Goal: Use online tool/utility: Utilize a website feature to perform a specific function

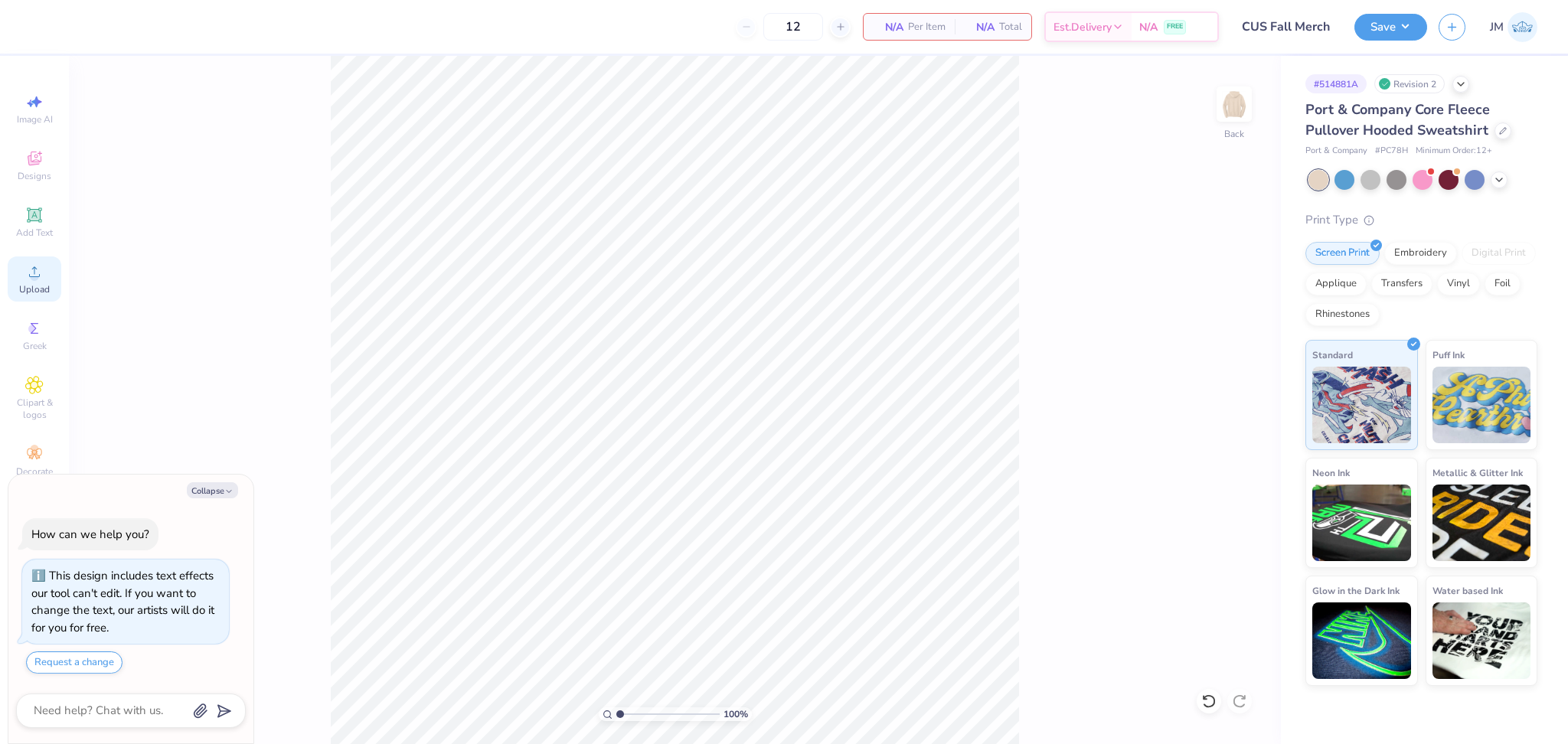
click at [40, 283] on span "Upload" at bounding box center [35, 289] width 30 height 12
click at [1196, 700] on div "100 % Back" at bounding box center [675, 400] width 1213 height 688
click at [1210, 701] on icon at bounding box center [1209, 700] width 15 height 15
click at [2, 291] on div "Image AI Designs Add Text Upload Greek Clipart & logos Decorate" at bounding box center [35, 400] width 69 height 688
click at [26, 285] on span "Upload" at bounding box center [35, 289] width 30 height 12
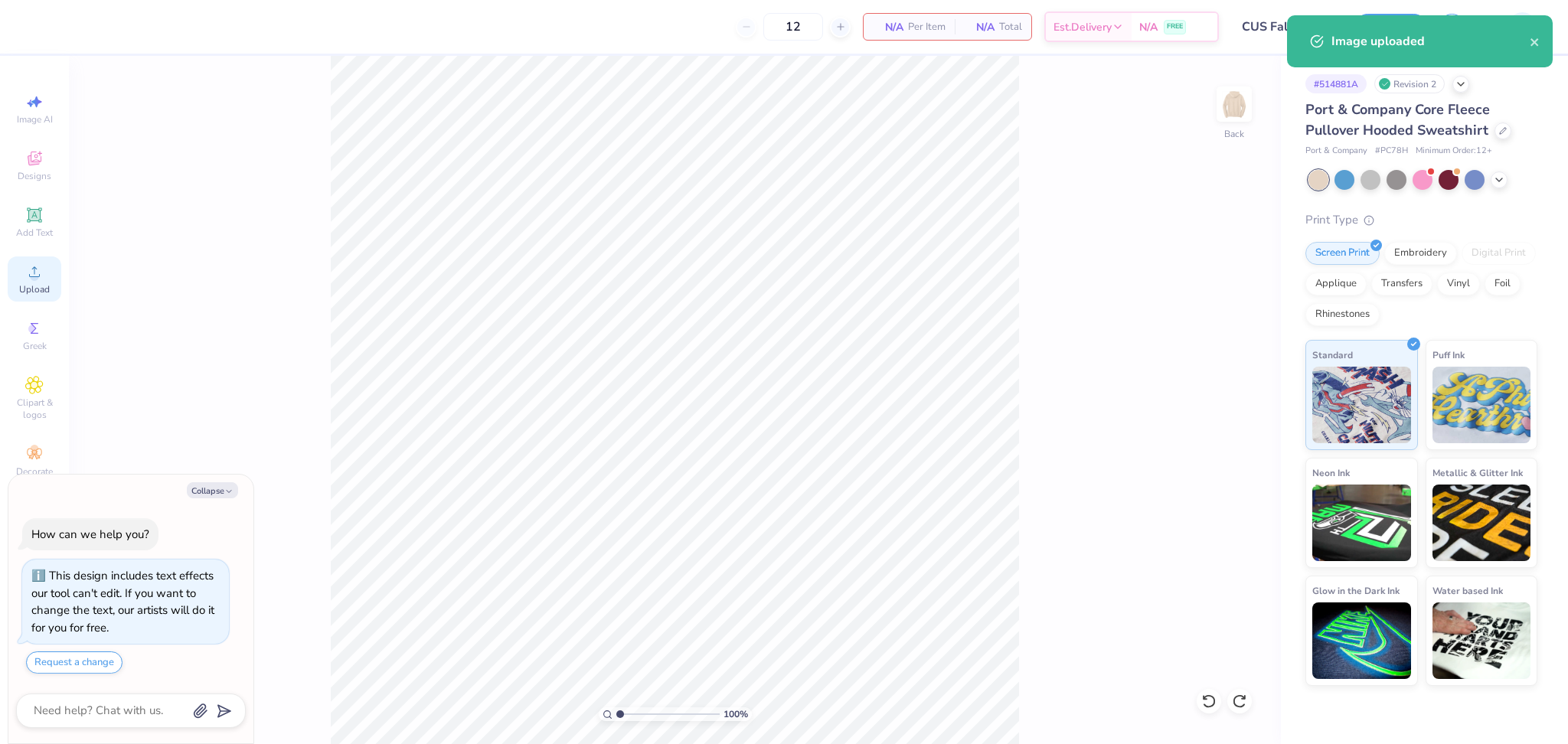
click at [17, 274] on div "Upload" at bounding box center [35, 279] width 53 height 45
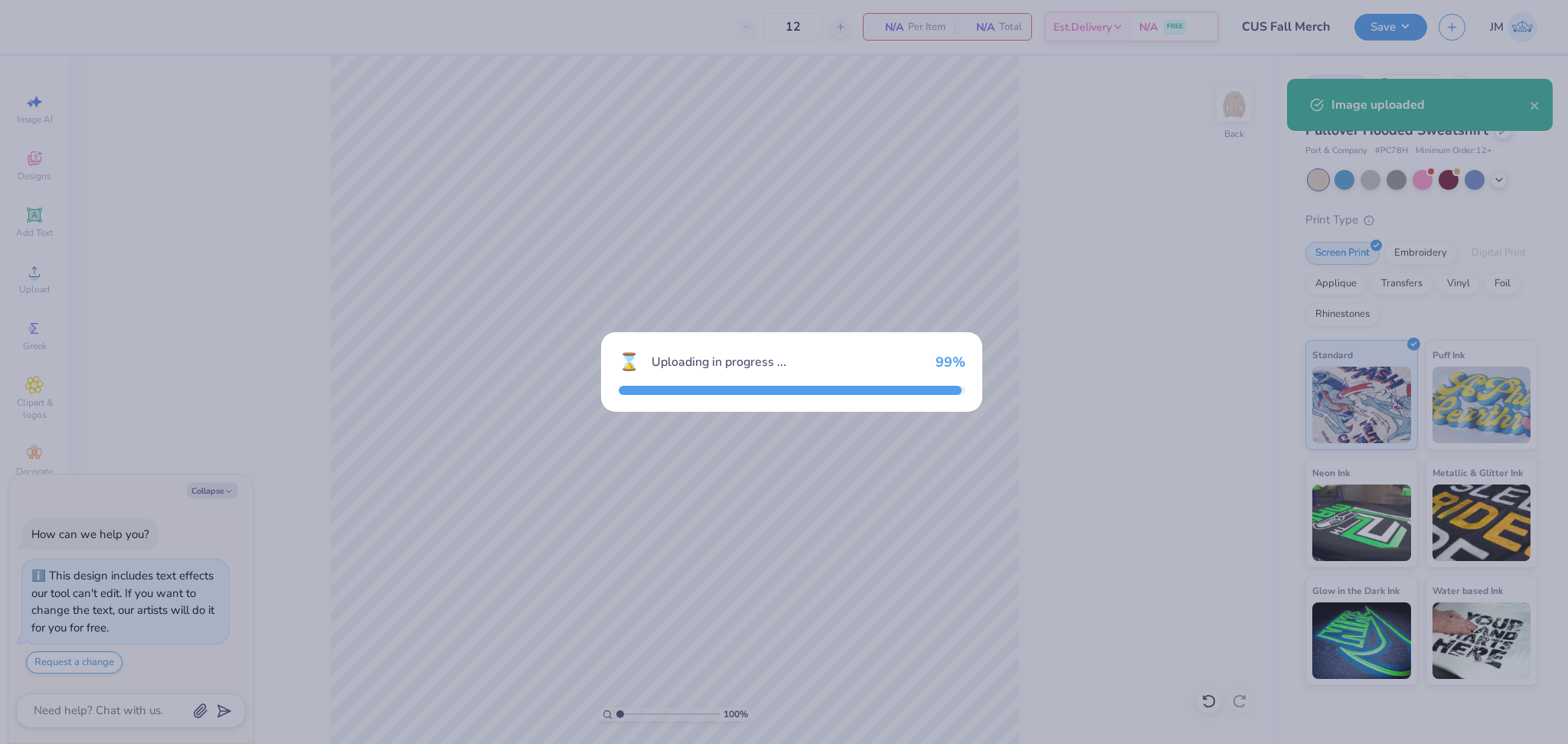
type textarea "x"
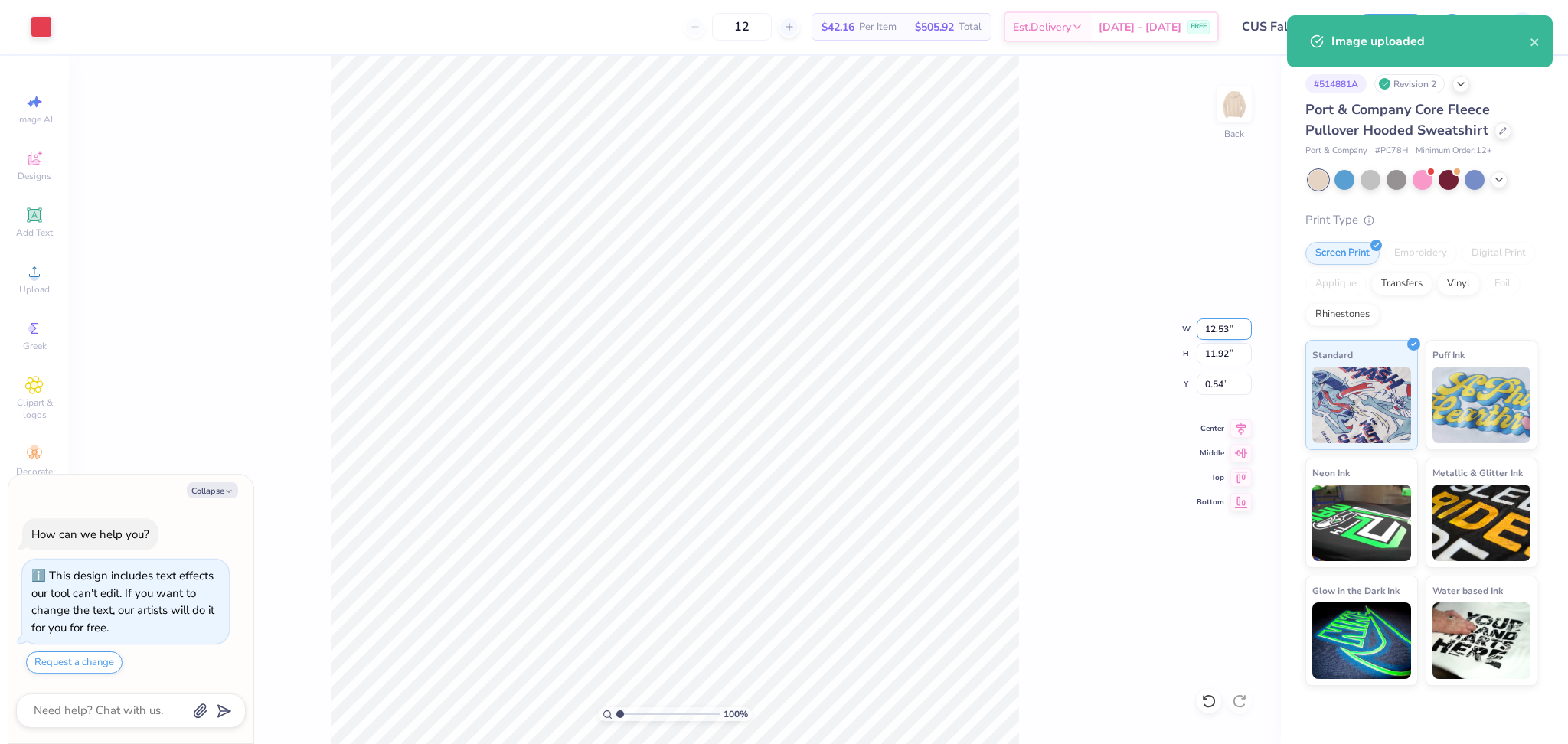
click at [1215, 330] on input "12.53" at bounding box center [1224, 329] width 55 height 21
type input "9"
type textarea "x"
type input "9.00"
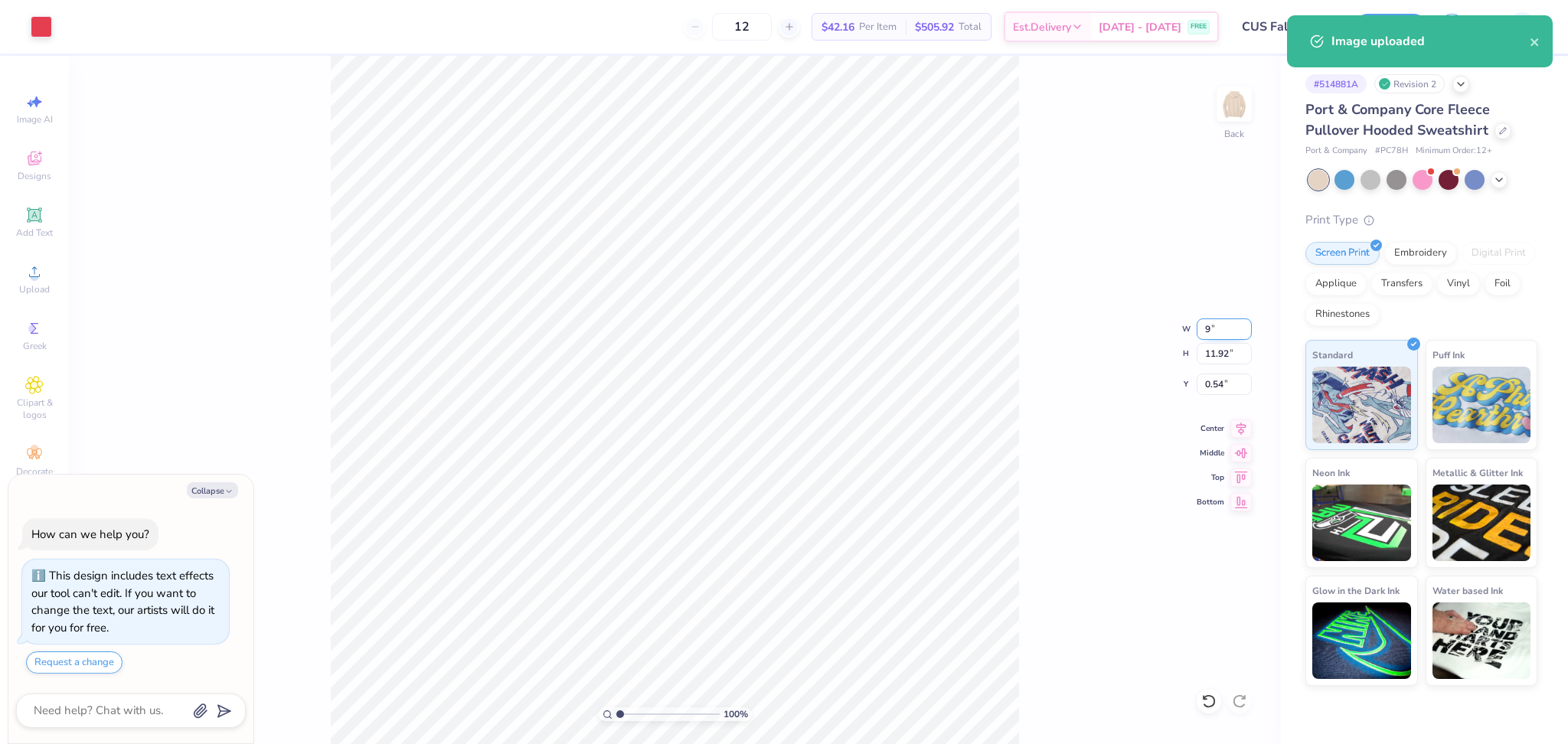
type input "8.56"
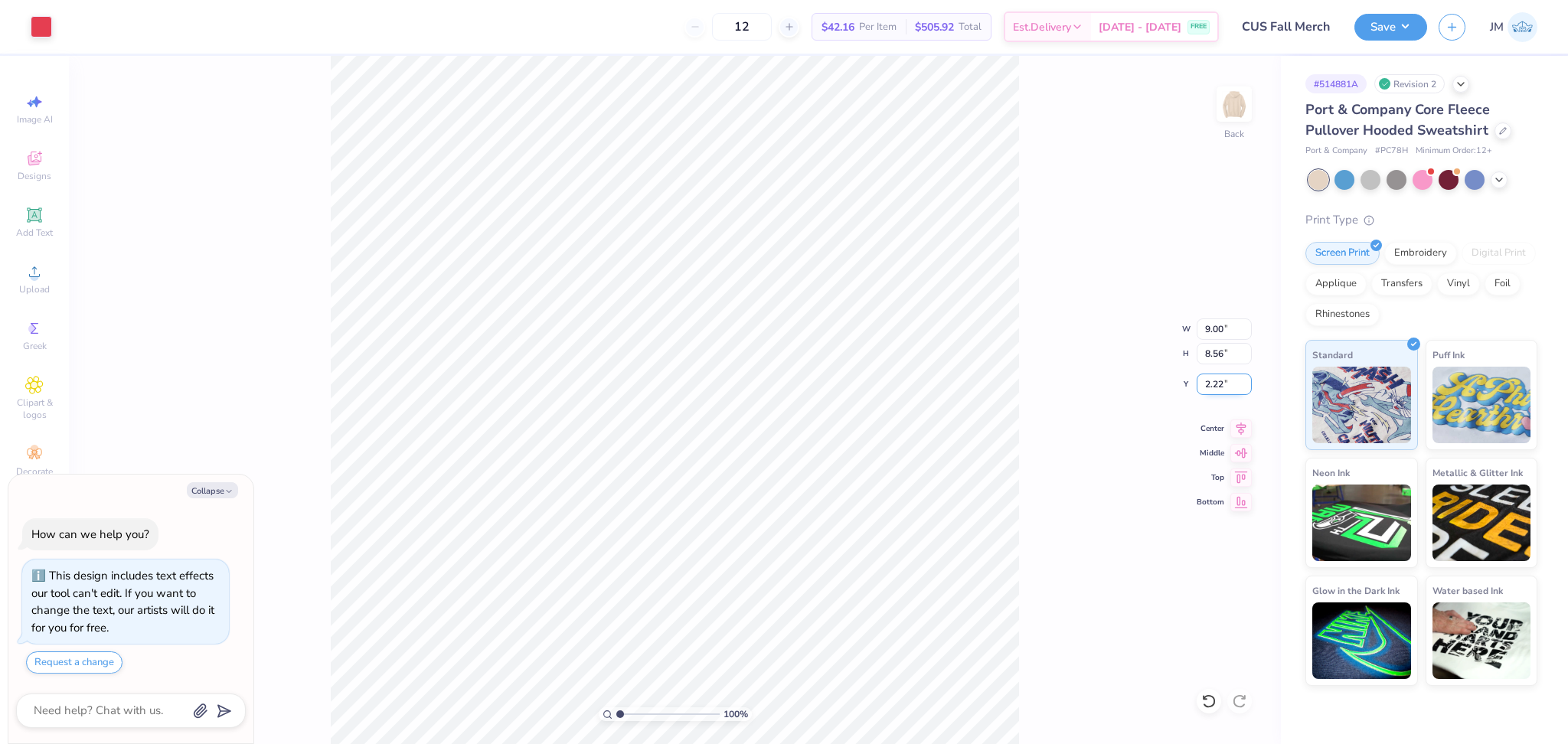
click at [1217, 390] on input "2.22" at bounding box center [1224, 384] width 55 height 21
type input "3.01"
type textarea "x"
click at [1214, 385] on input "3.01" at bounding box center [1224, 384] width 55 height 21
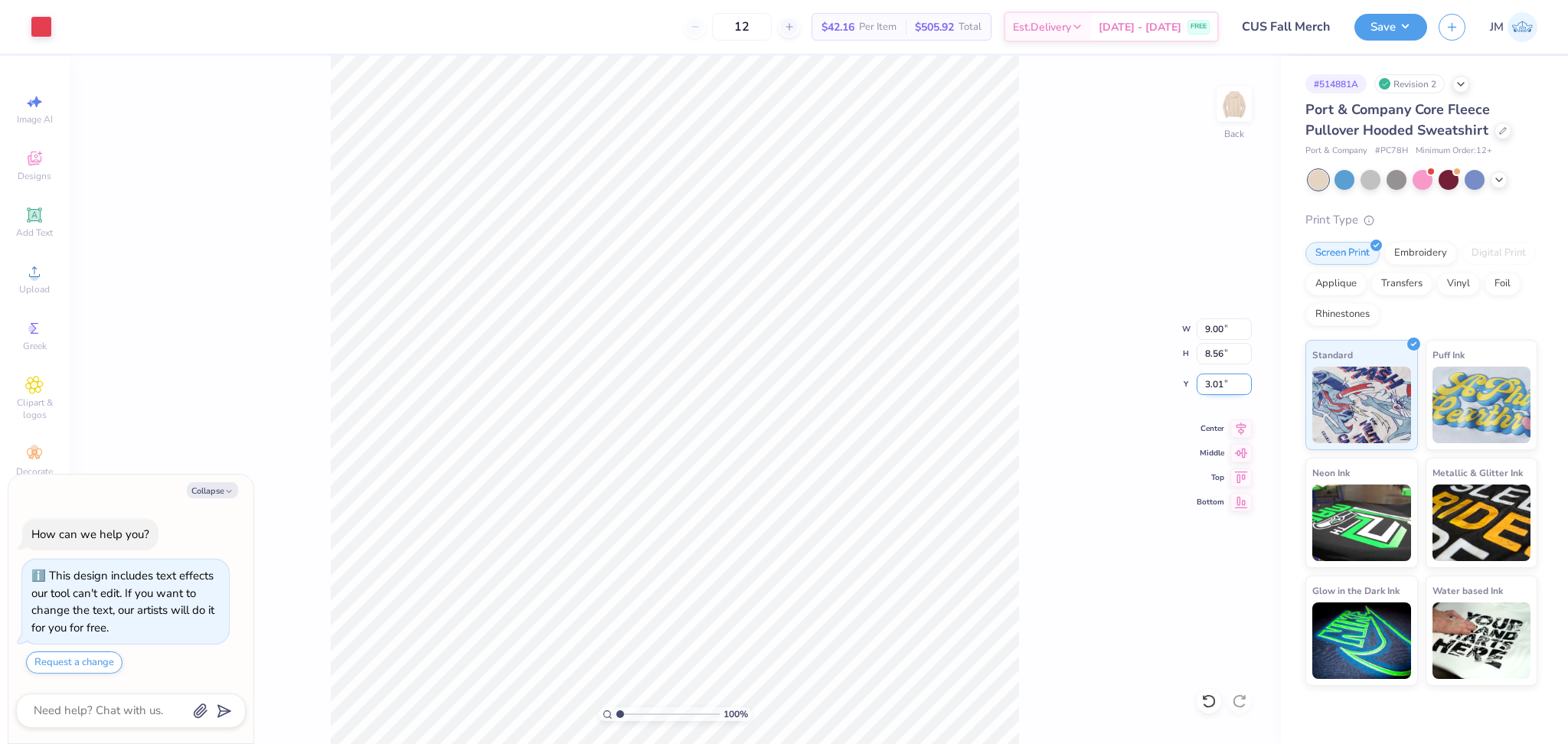
click at [1214, 385] on input "3.01" at bounding box center [1224, 384] width 55 height 21
type input "3"
type textarea "x"
type input "3.00"
click at [1386, 28] on button "Save" at bounding box center [1391, 25] width 73 height 27
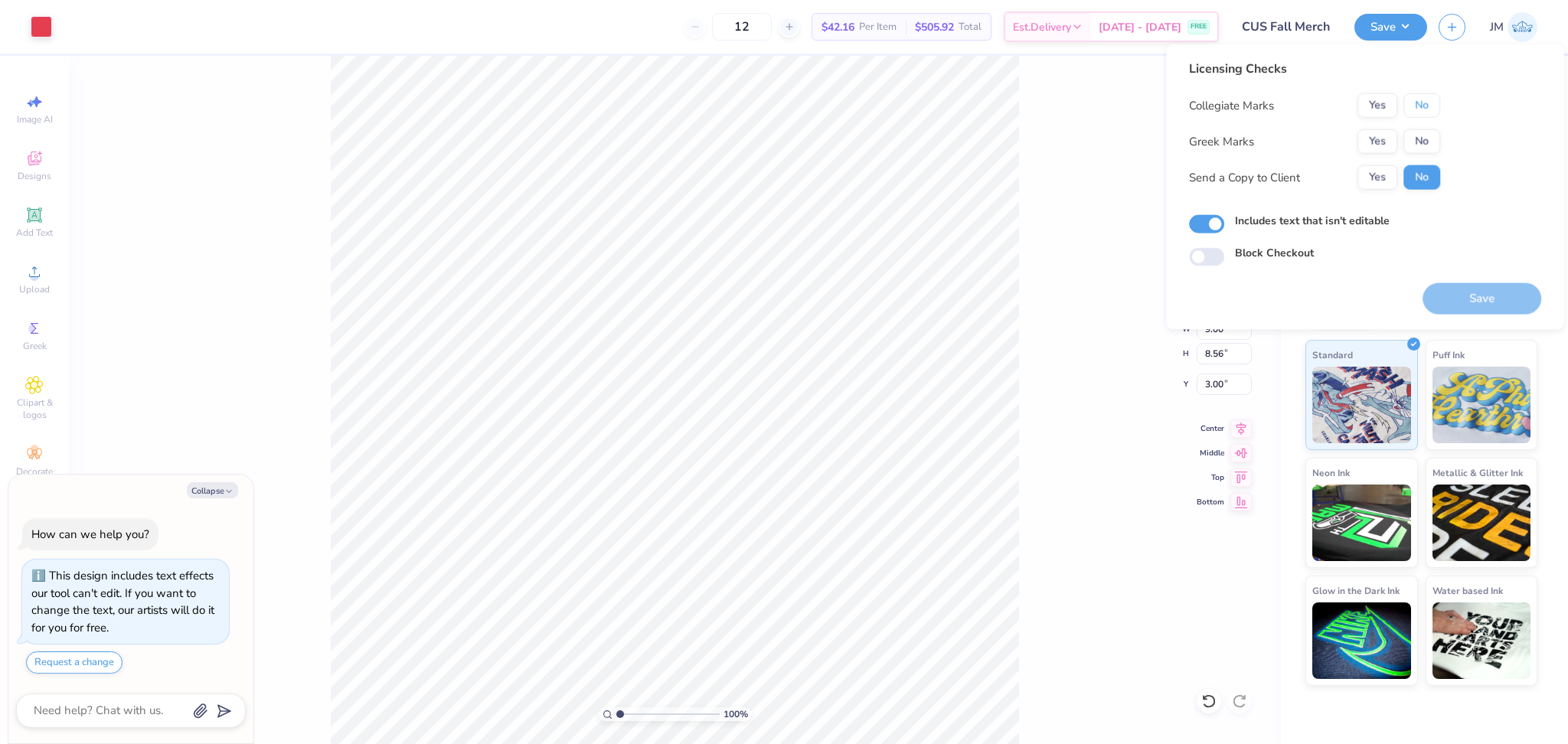
click at [1424, 108] on button "No" at bounding box center [1421, 106] width 36 height 25
click at [1389, 138] on button "Yes" at bounding box center [1377, 142] width 40 height 25
type textarea "x"
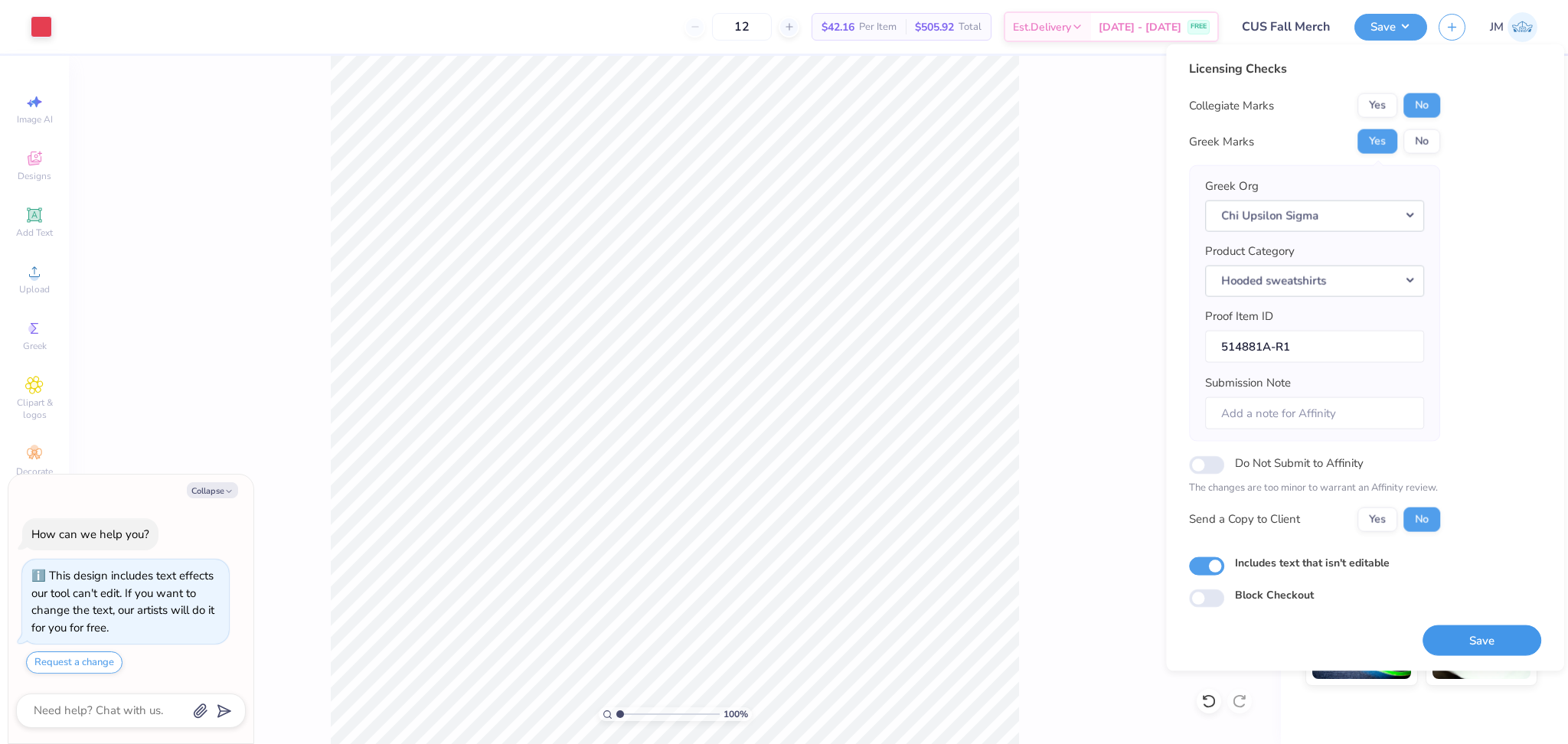
click at [1473, 635] on button "Save" at bounding box center [1483, 639] width 119 height 31
type input "1"
drag, startPoint x: 619, startPoint y: 713, endPoint x: 541, endPoint y: 689, distance: 81.6
click at [617, 708] on input "range" at bounding box center [668, 715] width 103 height 14
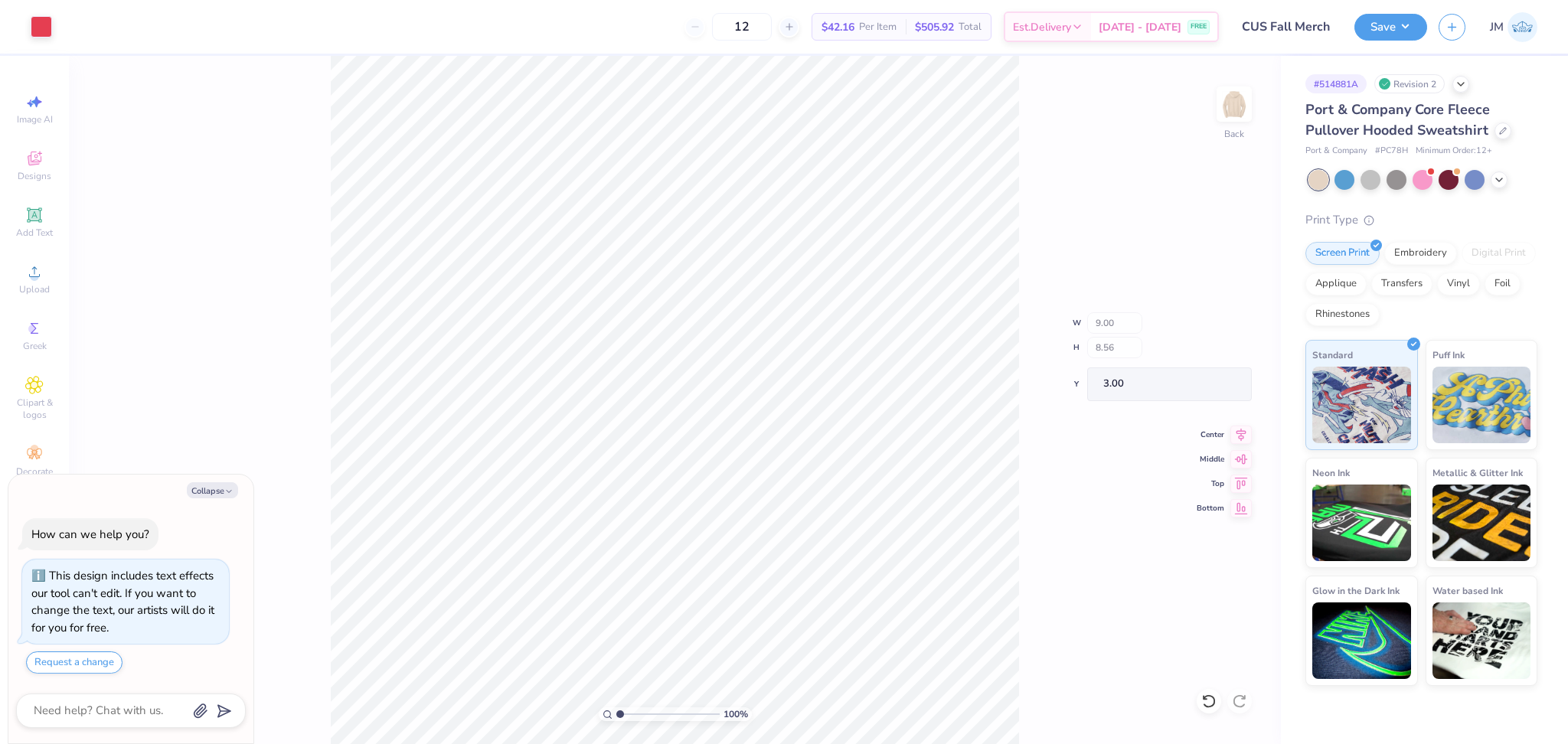
type textarea "x"
